Goal: Check status

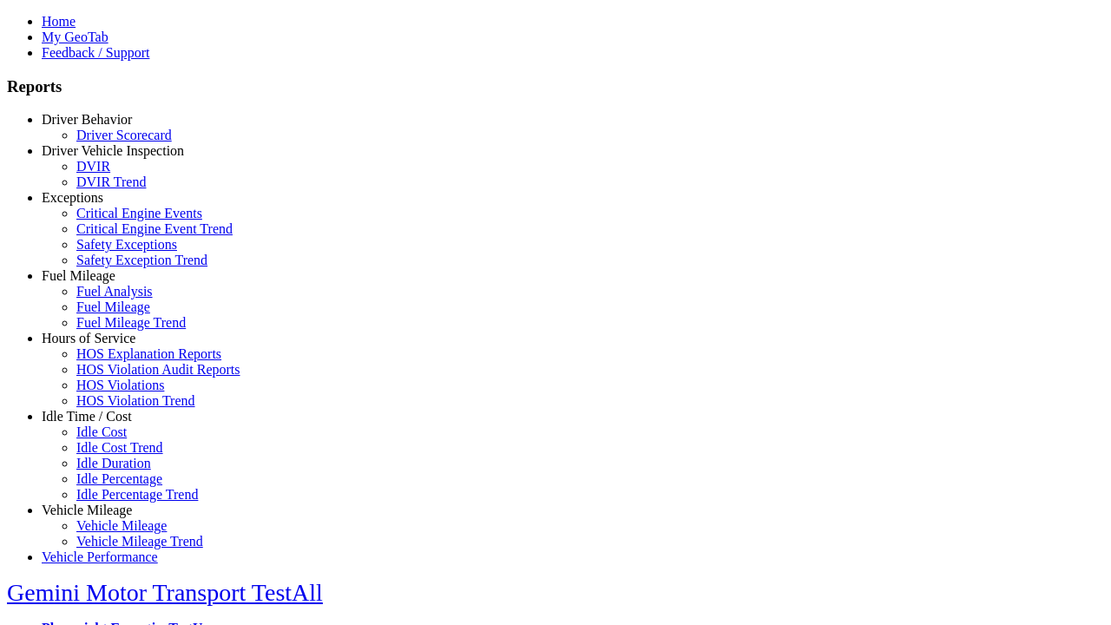
click at [100, 346] on link "Hours of Service" at bounding box center [89, 338] width 94 height 15
click at [113, 392] on link "HOS Violations" at bounding box center [120, 385] width 88 height 15
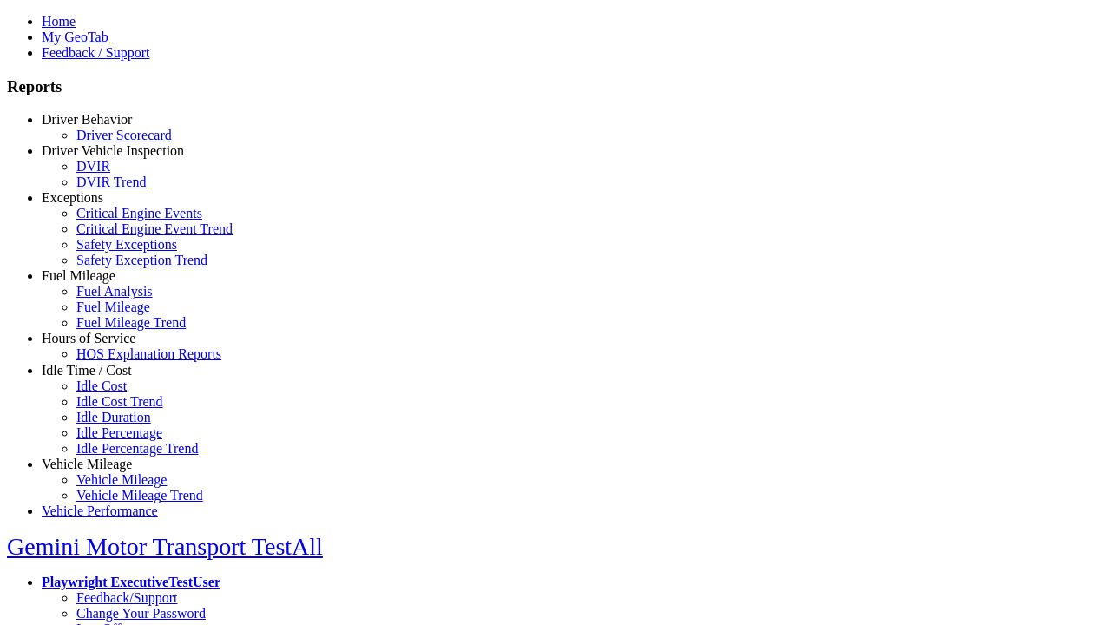
select select "**********"
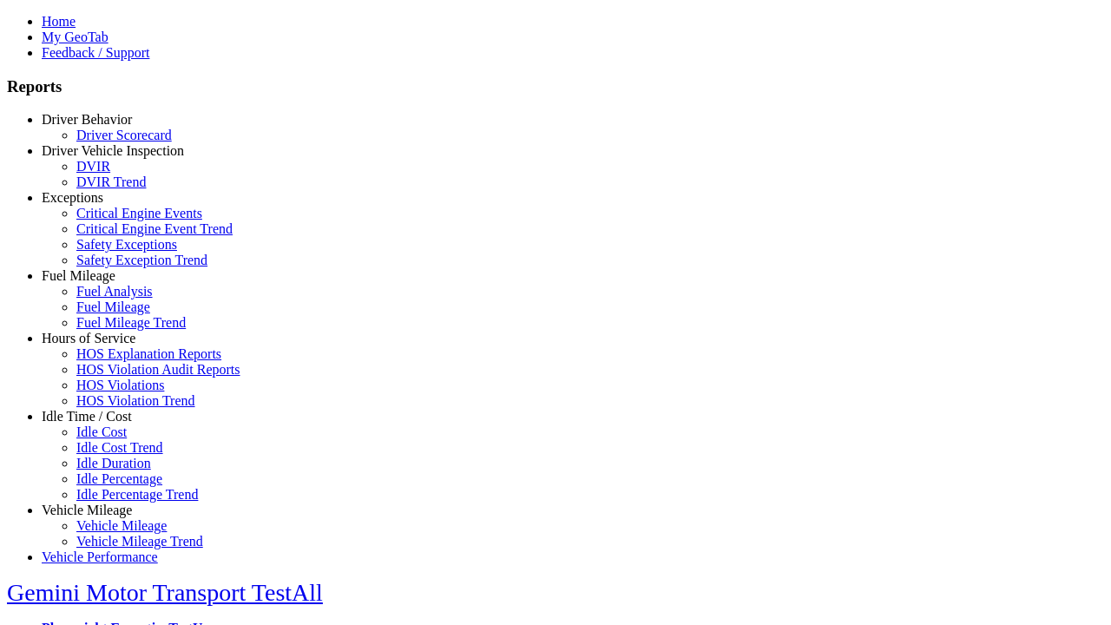
type input "**********"
